Goal: Task Accomplishment & Management: Use online tool/utility

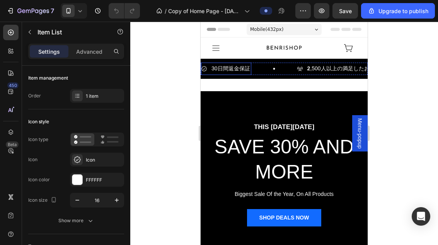
click at [224, 73] on div "30日間返金保証 Item List" at bounding box center [226, 69] width 50 height 12
type input "100%"
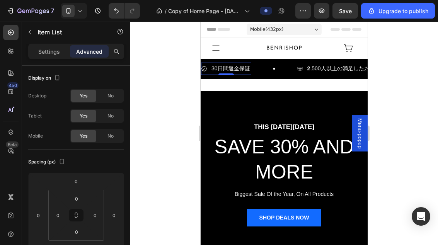
drag, startPoint x: 401, startPoint y: 90, endPoint x: 203, endPoint y: 68, distance: 199.2
click at [203, 68] on icon at bounding box center [204, 69] width 6 height 6
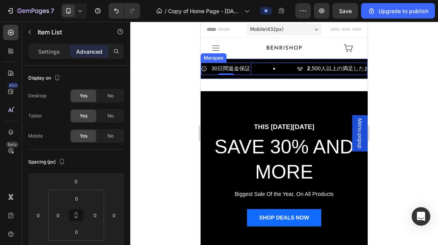
click at [276, 74] on div "30日間返金保証 Item List 0" at bounding box center [249, 69] width 96 height 12
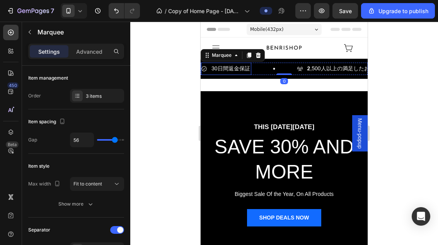
click at [232, 73] on p "30日間返金保証" at bounding box center [231, 69] width 39 height 10
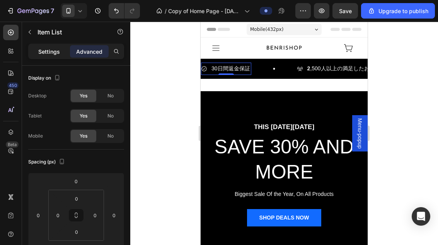
click at [51, 50] on p "Settings" at bounding box center [49, 52] width 22 height 8
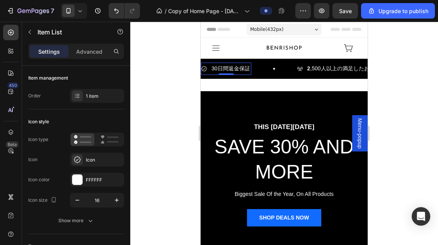
type input "8"
click at [98, 157] on div "Icon" at bounding box center [104, 160] width 36 height 7
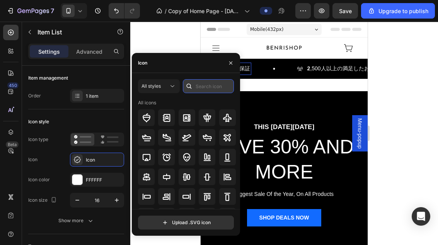
click at [208, 86] on input "text" at bounding box center [208, 86] width 51 height 14
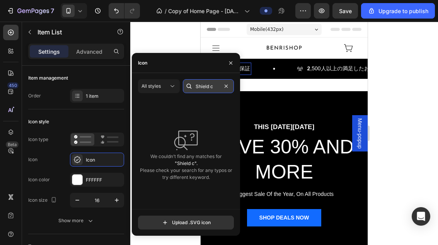
type input "Shield"
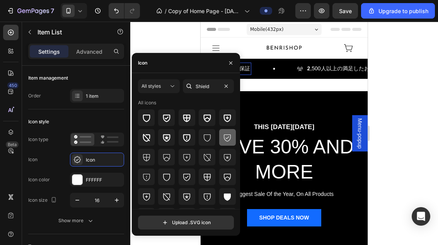
click at [232, 142] on div at bounding box center [227, 137] width 17 height 17
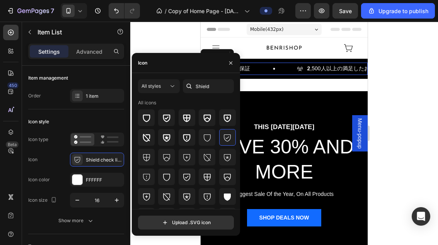
click at [259, 64] on div "30日間返金保証 Item List 0" at bounding box center [249, 69] width 96 height 12
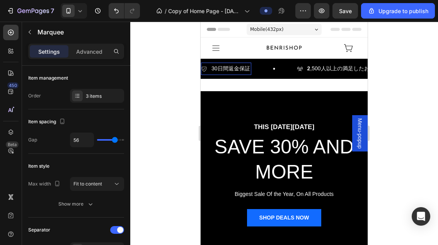
click at [220, 73] on p "30日間返金保証" at bounding box center [231, 69] width 39 height 10
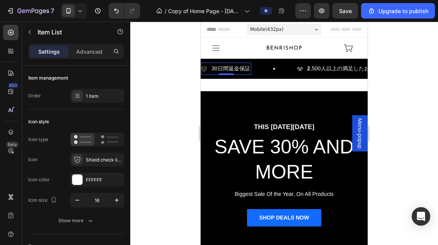
click at [247, 69] on p "30日間返金保証" at bounding box center [231, 69] width 39 height 10
click at [239, 65] on p "30日間返金保証" at bounding box center [231, 69] width 39 height 10
click at [239, 64] on p "30日間返金保証" at bounding box center [231, 69] width 39 height 10
click at [240, 65] on p "30日間返金保証" at bounding box center [231, 69] width 39 height 10
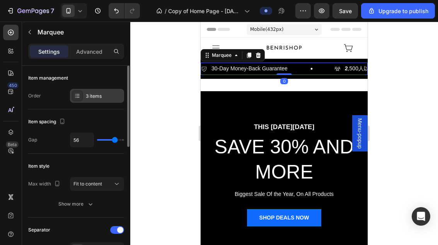
click at [86, 96] on div "3 items" at bounding box center [104, 96] width 36 height 7
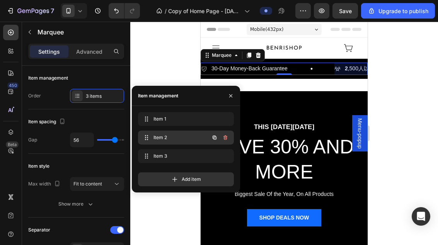
click at [178, 137] on span "Item 2" at bounding box center [176, 137] width 44 height 7
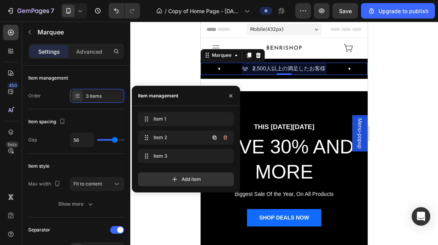
click at [312, 65] on div at bounding box center [284, 69] width 85 height 12
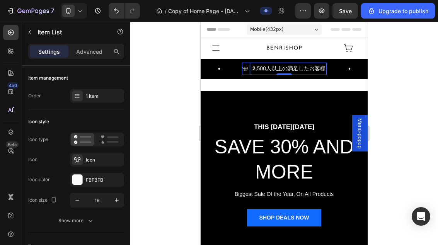
click at [292, 69] on p "2 ,500人以上の満足したお客様" at bounding box center [289, 69] width 73 height 10
click at [306, 66] on p "2 ,500人以上の満足したお客様" at bounding box center [289, 69] width 73 height 10
click at [305, 68] on p "2 ,500人以上の満足したお客様" at bounding box center [289, 69] width 73 height 10
click at [318, 68] on strong "Trusted by 2,500+ Happy Customers" at bounding box center [300, 68] width 94 height 6
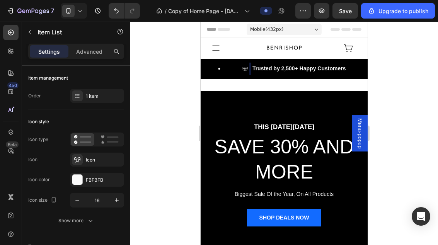
click at [318, 68] on strong "Trusted by 2,500+ Happy Customers" at bounding box center [300, 68] width 94 height 6
click at [317, 64] on p "Trusted by 2,500+ Happy Customers" at bounding box center [300, 69] width 94 height 10
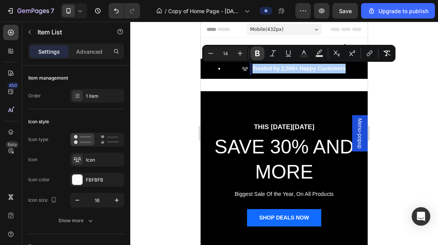
click at [261, 51] on button "Bold" at bounding box center [258, 53] width 14 height 14
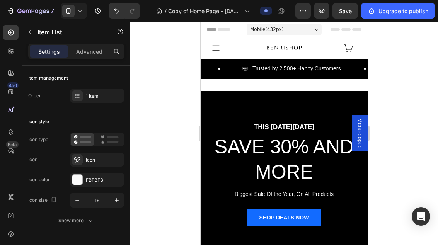
click at [407, 82] on div at bounding box center [284, 134] width 308 height 224
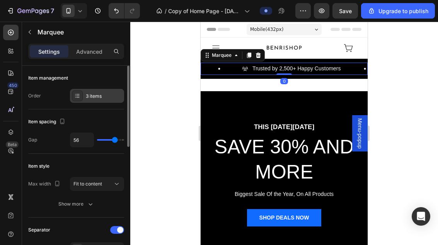
click at [84, 101] on div "3 items" at bounding box center [97, 96] width 54 height 14
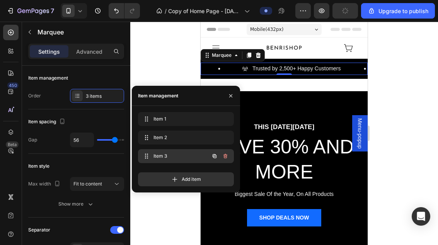
click at [174, 156] on span "Item 3" at bounding box center [176, 156] width 44 height 7
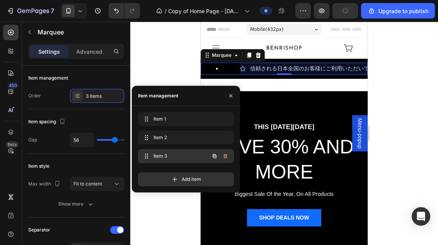
scroll to position [0, 270]
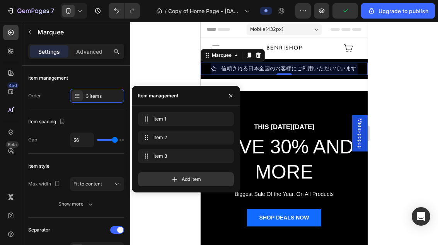
click at [319, 72] on div at bounding box center [284, 69] width 147 height 12
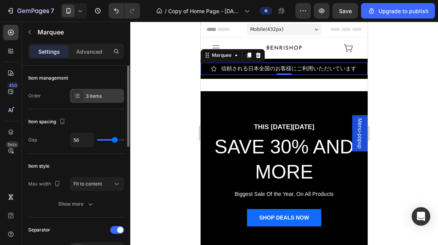
click at [83, 92] on div "3 items" at bounding box center [97, 96] width 54 height 14
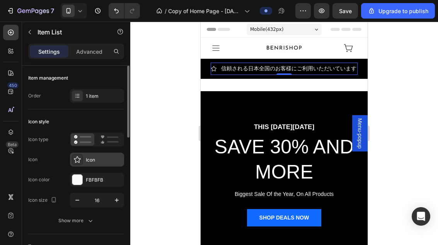
click at [77, 164] on div at bounding box center [77, 159] width 11 height 11
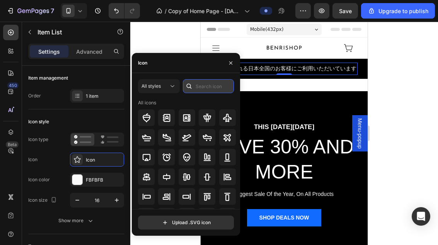
click at [208, 88] on input "text" at bounding box center [208, 86] width 51 height 14
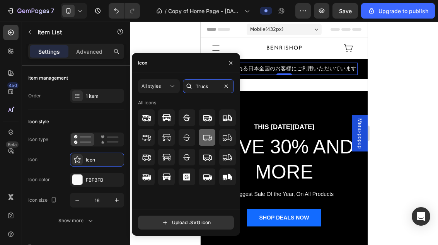
type input "Truck"
click at [210, 137] on icon at bounding box center [207, 138] width 9 height 6
click at [309, 66] on p "信頼される日本全国のお客様にご利用いただいています" at bounding box center [288, 69] width 135 height 10
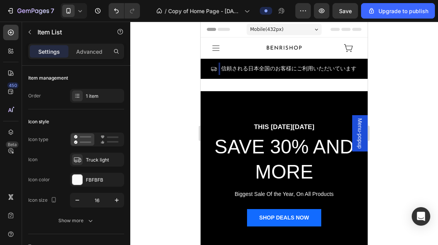
click at [286, 69] on p "信頼される日本全国のお客様にご利用いただいています" at bounding box center [288, 69] width 135 height 10
click at [296, 69] on p "信頼される日本全国のお客様にご利用いただいています" at bounding box center [288, 69] width 135 height 10
click at [295, 68] on p "信頼される日本全国のお客様にご利用いただいています" at bounding box center [288, 69] width 135 height 10
click at [300, 66] on p "信頼される日本全国のお客様にご利用いただいています" at bounding box center [288, 69] width 135 height 10
click at [279, 71] on p "Fast US Shipping • 2–5 Business Days" at bounding box center [267, 69] width 93 height 10
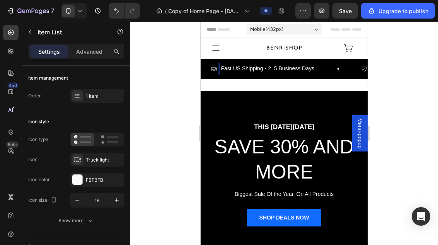
click at [278, 71] on p "Fast US Shipping • 2–5 Business Days" at bounding box center [267, 69] width 93 height 10
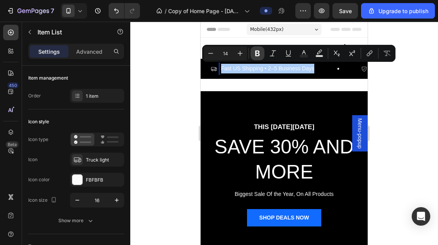
click at [260, 51] on icon "Editor contextual toolbar" at bounding box center [258, 54] width 8 height 8
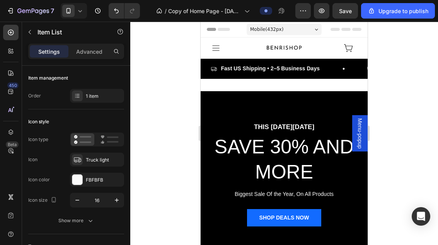
click at [295, 65] on strong "Fast US Shipping • 2–5 Business Days" at bounding box center [270, 68] width 99 height 6
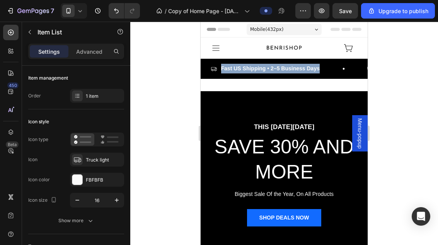
click at [297, 67] on strong "Fast US Shipping • 2–5 Business Days" at bounding box center [270, 68] width 99 height 6
click at [283, 68] on strong "Fast US Shipping • 2–5 Business Days" at bounding box center [270, 68] width 99 height 6
click at [277, 69] on strong "Fast US Shipping • 2–5 Business Days" at bounding box center [270, 68] width 99 height 6
click at [277, 68] on strong "Fast US Shipping • 2–5 Business Days" at bounding box center [270, 68] width 99 height 6
click at [0, 0] on html "7 / Copy of Home Page - [DATE] 11:40:40 Preview Save Upgrade to publish 450 Bet…" at bounding box center [219, 0] width 438 height 0
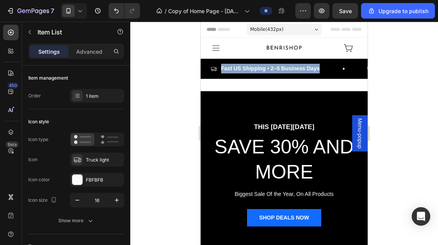
click at [270, 69] on strong "Fast US Shipping • 2–5 Business Days" at bounding box center [270, 68] width 99 height 6
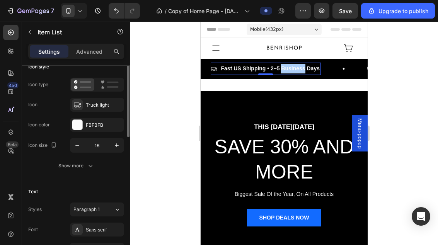
scroll to position [50, 0]
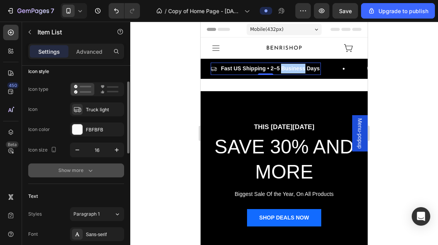
click at [87, 176] on button "Show more" at bounding box center [76, 171] width 96 height 14
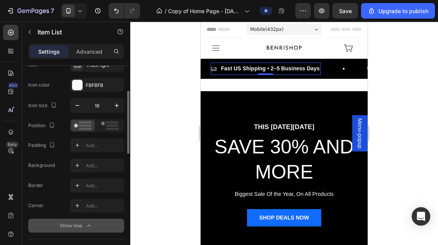
scroll to position [94, 0]
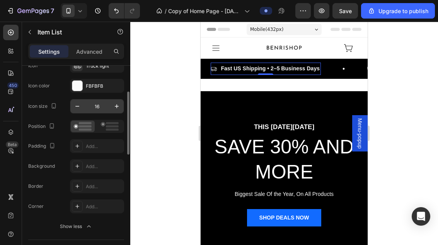
click at [99, 111] on input "16" at bounding box center [97, 106] width 26 height 14
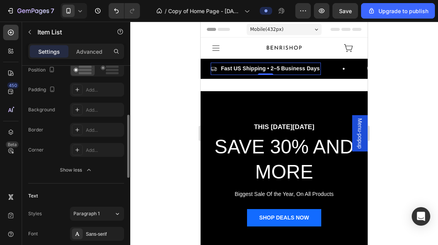
scroll to position [156, 0]
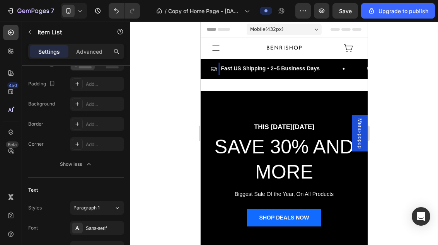
click at [299, 68] on strong "Fast US Shipping • 2–5 Business Days" at bounding box center [270, 68] width 99 height 6
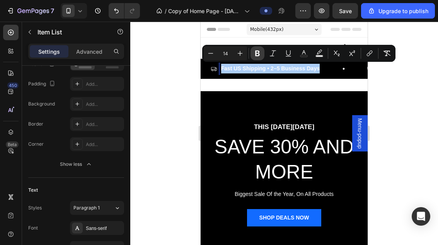
click at [257, 53] on icon "Editor contextual toolbar" at bounding box center [257, 54] width 5 height 6
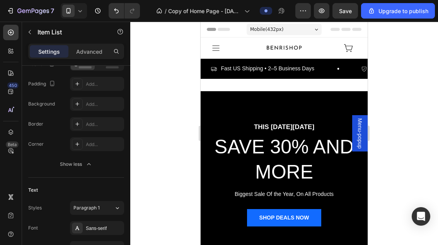
click at [411, 81] on div at bounding box center [284, 134] width 308 height 224
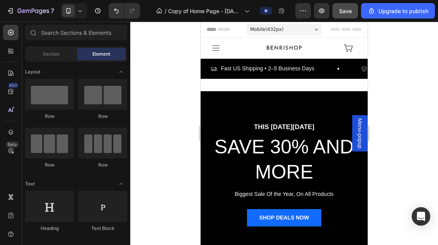
click at [347, 14] on span "Save" at bounding box center [345, 11] width 13 height 7
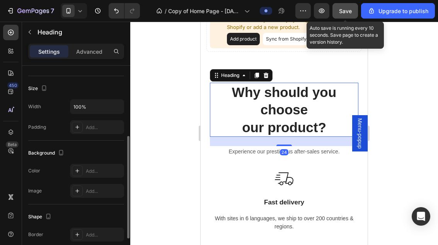
scroll to position [700, 0]
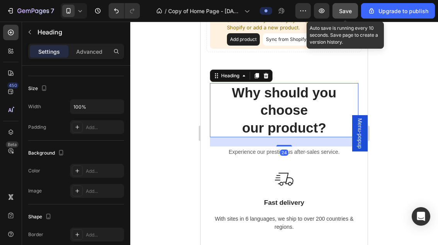
click at [391, 79] on div at bounding box center [284, 134] width 308 height 224
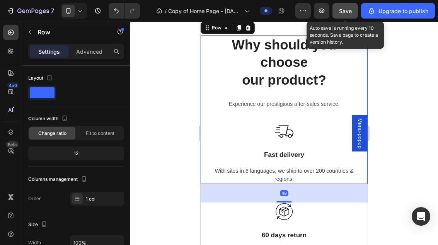
scroll to position [748, 0]
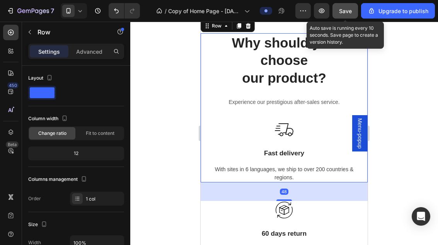
click at [406, 83] on div at bounding box center [284, 134] width 308 height 224
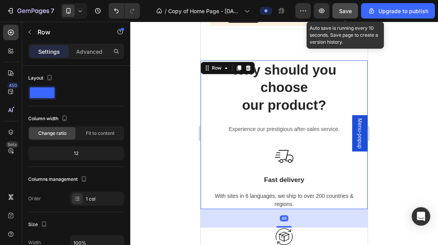
scroll to position [721, 0]
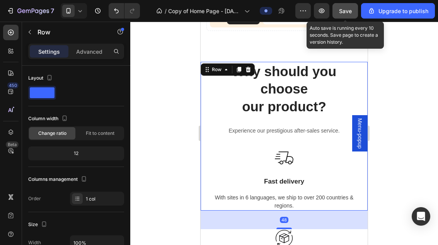
click at [417, 105] on div at bounding box center [284, 134] width 308 height 224
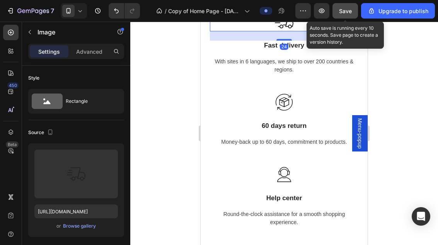
scroll to position [851, 0]
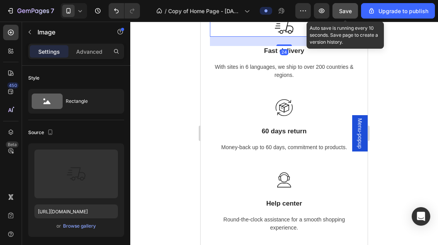
click at [169, 150] on div at bounding box center [284, 134] width 308 height 224
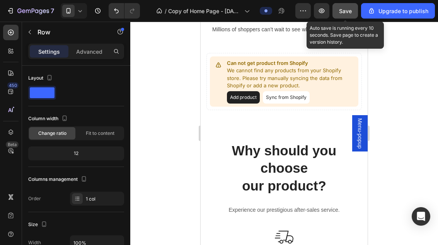
scroll to position [645, 0]
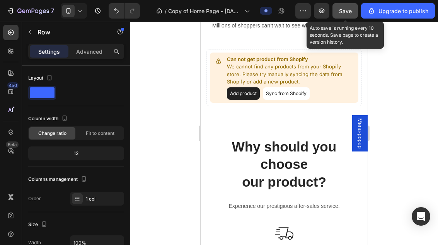
click at [372, 32] on div at bounding box center [284, 134] width 308 height 224
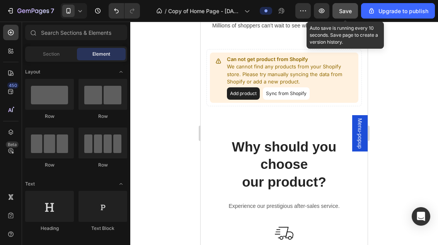
click at [406, 59] on div at bounding box center [284, 134] width 308 height 224
click at [345, 11] on span "Save" at bounding box center [345, 11] width 13 height 7
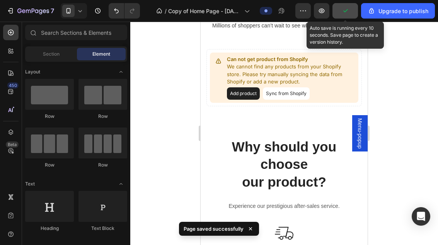
click at [409, 82] on div at bounding box center [284, 134] width 308 height 224
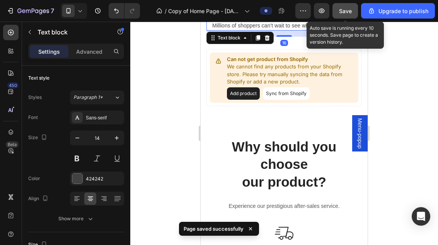
click at [353, 35] on div "16" at bounding box center [284, 34] width 155 height 6
click at [430, 50] on div at bounding box center [284, 134] width 308 height 224
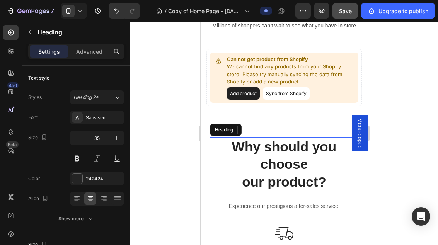
scroll to position [682, 0]
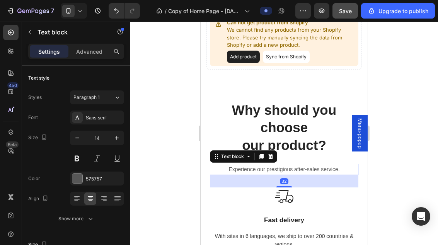
click at [319, 166] on p "Experience our prestigious after-sales service." at bounding box center [284, 170] width 147 height 10
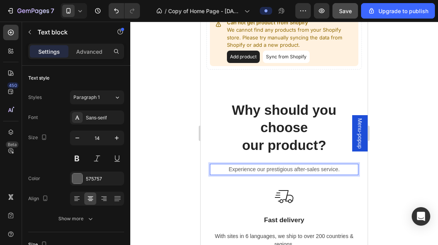
click at [313, 168] on p "Experience our prestigious after-sales service." at bounding box center [284, 170] width 147 height 10
click at [313, 167] on p "Experience our prestigious after-sales service." at bounding box center [284, 170] width 147 height 10
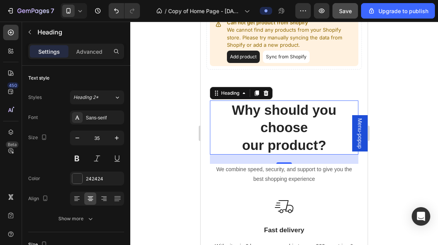
click at [303, 119] on p "Why should you choose our product?" at bounding box center [284, 127] width 147 height 53
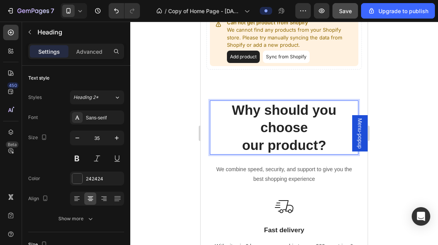
click at [298, 113] on p "Why should you choose our product?" at bounding box center [284, 127] width 147 height 53
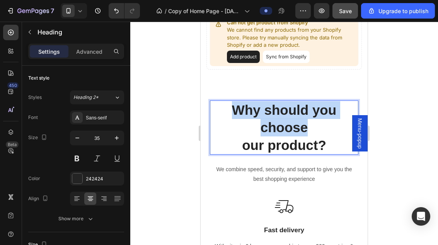
click at [301, 109] on p "Why should you choose our product?" at bounding box center [284, 127] width 147 height 53
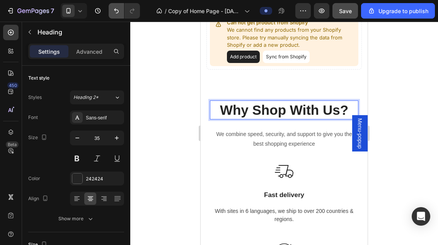
click at [118, 9] on icon "Undo/Redo" at bounding box center [117, 11] width 8 height 8
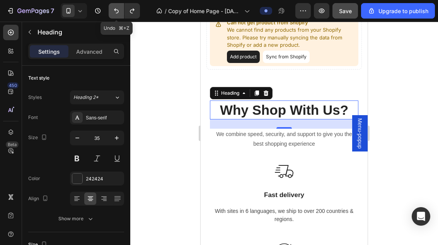
click at [115, 11] on icon "Undo/Redo" at bounding box center [116, 11] width 5 height 5
click at [119, 11] on icon "Undo/Redo" at bounding box center [117, 11] width 8 height 8
click at [116, 13] on icon "Undo/Redo" at bounding box center [116, 11] width 5 height 5
click at [117, 11] on icon "Undo/Redo" at bounding box center [117, 11] width 8 height 8
click at [114, 11] on icon "Undo/Redo" at bounding box center [117, 11] width 8 height 8
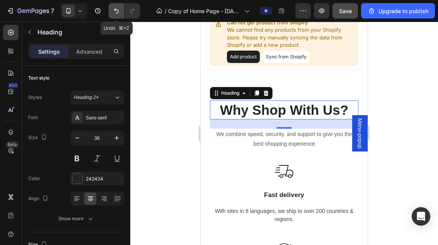
click at [113, 9] on icon "Undo/Redo" at bounding box center [117, 11] width 8 height 8
click at [114, 8] on icon "Undo/Redo" at bounding box center [117, 11] width 8 height 8
click at [114, 9] on icon "Undo/Redo" at bounding box center [117, 11] width 8 height 8
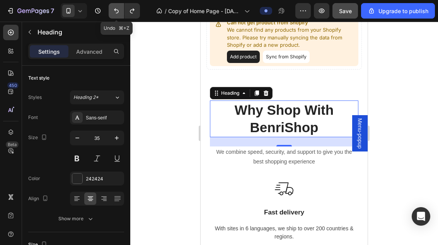
click at [115, 8] on icon "Undo/Redo" at bounding box center [117, 11] width 8 height 8
click at [114, 8] on icon "Undo/Redo" at bounding box center [117, 11] width 8 height 8
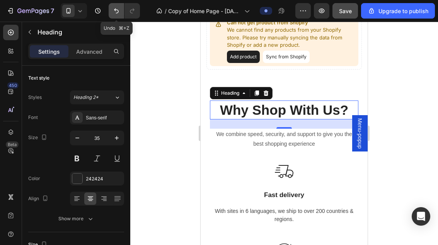
click at [114, 10] on icon "Undo/Redo" at bounding box center [116, 11] width 5 height 5
click at [116, 10] on icon "Undo/Redo" at bounding box center [117, 11] width 8 height 8
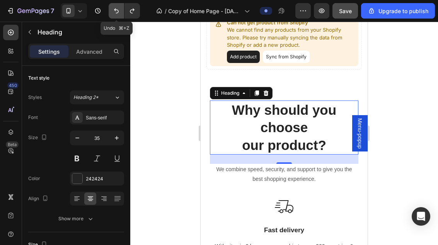
click at [116, 8] on icon "Undo/Redo" at bounding box center [117, 11] width 8 height 8
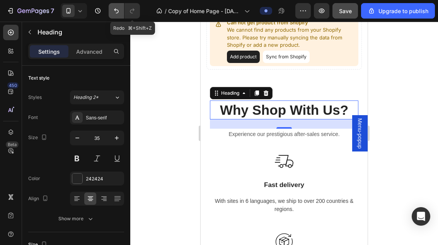
click at [120, 11] on icon "Undo/Redo" at bounding box center [117, 11] width 8 height 8
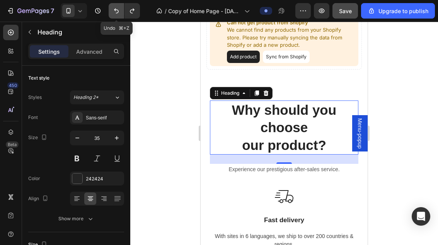
click at [113, 11] on icon "Undo/Redo" at bounding box center [117, 11] width 8 height 8
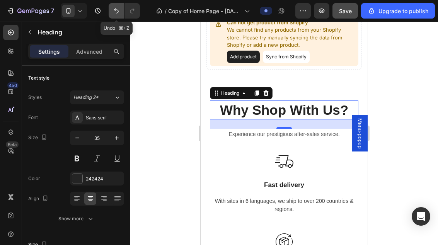
click at [115, 12] on icon "Undo/Redo" at bounding box center [117, 11] width 8 height 8
click at [116, 11] on icon "Undo/Redo" at bounding box center [116, 11] width 5 height 5
click at [112, 12] on button "Undo/Redo" at bounding box center [116, 10] width 15 height 15
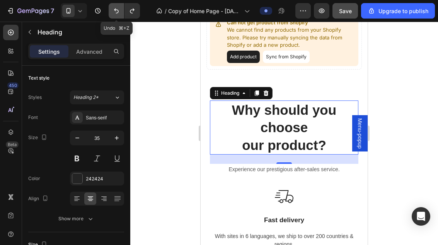
click at [111, 10] on button "Undo/Redo" at bounding box center [116, 10] width 15 height 15
click at [112, 10] on button "Undo/Redo" at bounding box center [116, 10] width 15 height 15
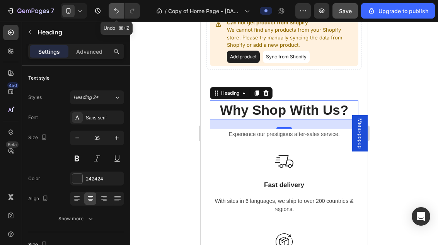
click at [116, 10] on icon "Undo/Redo" at bounding box center [117, 11] width 8 height 8
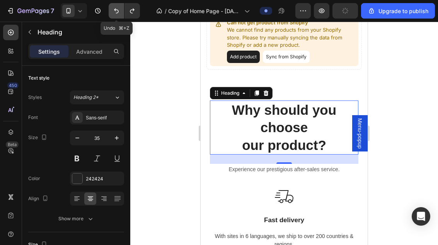
click at [114, 7] on icon "Undo/Redo" at bounding box center [117, 11] width 8 height 8
click at [115, 6] on button "Undo/Redo" at bounding box center [116, 10] width 15 height 15
click at [116, 8] on icon "Undo/Redo" at bounding box center [117, 11] width 8 height 8
click at [116, 9] on icon "Undo/Redo" at bounding box center [116, 11] width 5 height 5
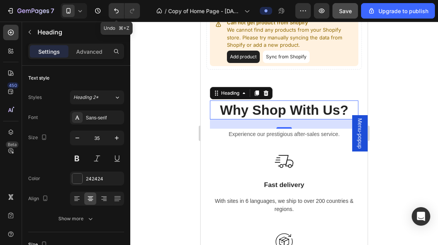
click at [406, 58] on div at bounding box center [284, 134] width 308 height 224
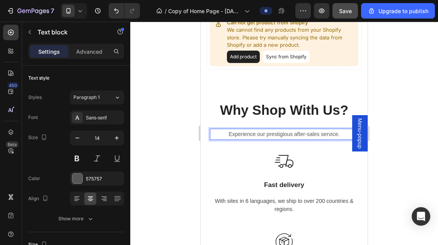
click at [318, 131] on p "Experience our prestigious after-sales service." at bounding box center [284, 135] width 147 height 10
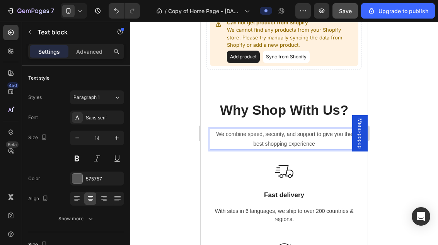
click at [407, 94] on div at bounding box center [284, 134] width 308 height 224
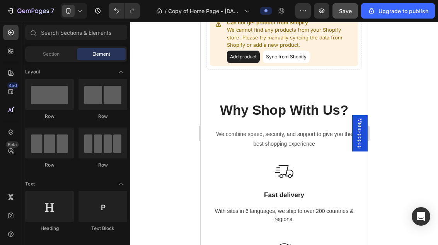
click at [345, 8] on span "Save" at bounding box center [345, 11] width 13 height 7
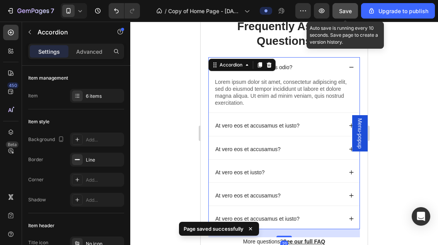
scroll to position [1144, 0]
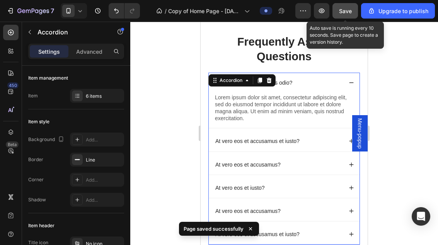
click at [400, 158] on div at bounding box center [284, 134] width 308 height 224
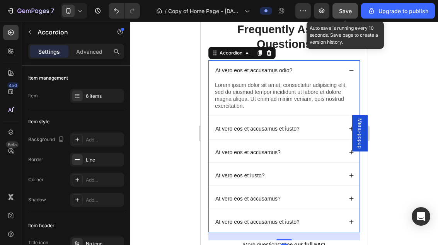
scroll to position [1158, 0]
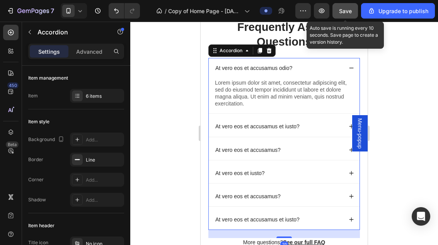
click at [355, 64] on div "At vero eos et accusamus odio?" at bounding box center [284, 68] width 151 height 20
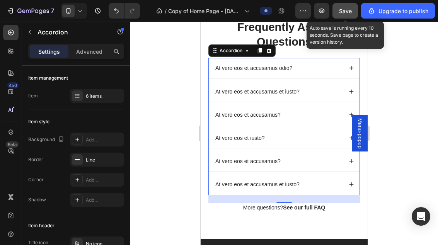
click at [401, 142] on div at bounding box center [284, 134] width 308 height 224
